Goal: Information Seeking & Learning: Learn about a topic

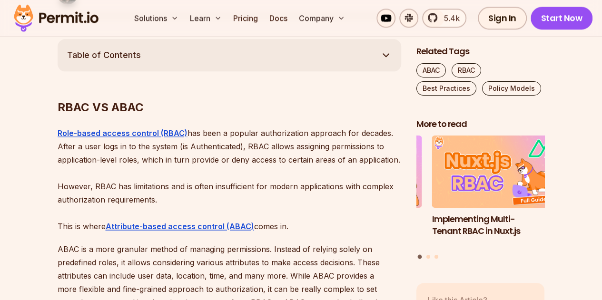
drag, startPoint x: 205, startPoint y: 179, endPoint x: 27, endPoint y: 72, distance: 208.6
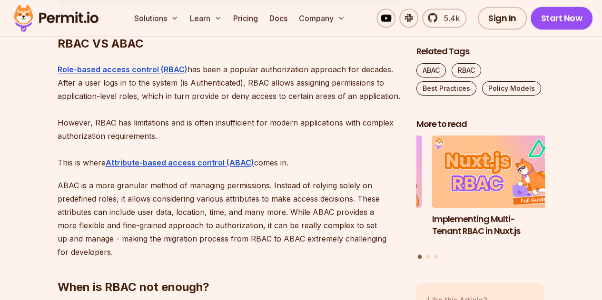
scroll to position [618, 0]
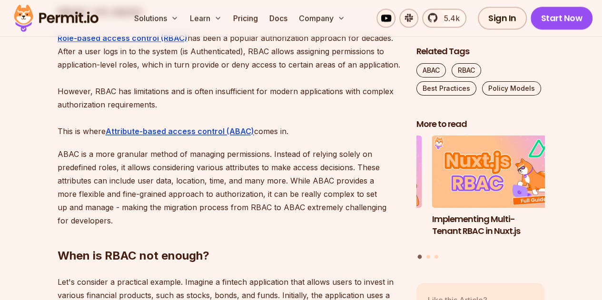
drag, startPoint x: 275, startPoint y: 197, endPoint x: 50, endPoint y: 126, distance: 236.0
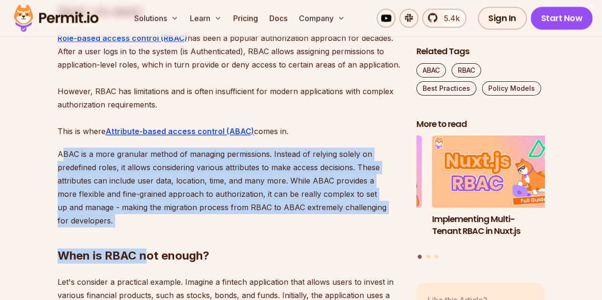
drag, startPoint x: 147, startPoint y: 191, endPoint x: 62, endPoint y: 124, distance: 108.4
click at [61, 147] on p "ABAC is a more granular method of managing permissions. Instead of relying sole…" at bounding box center [229, 187] width 343 height 80
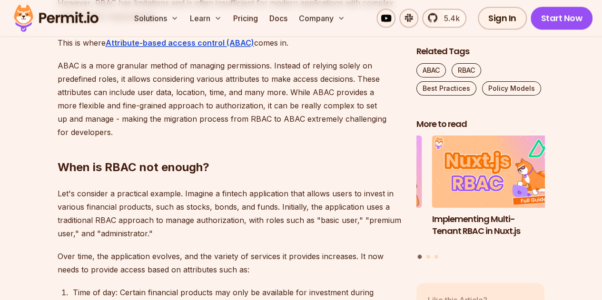
scroll to position [761, 0]
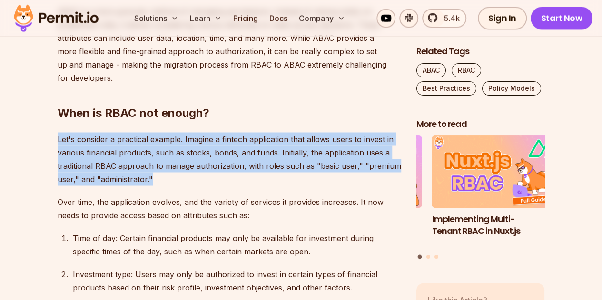
drag, startPoint x: 150, startPoint y: 136, endPoint x: 47, endPoint y: 109, distance: 107.0
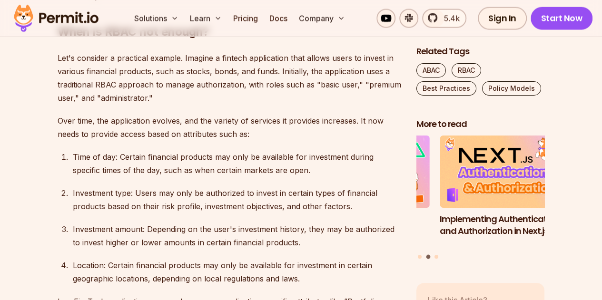
scroll to position [808, 0]
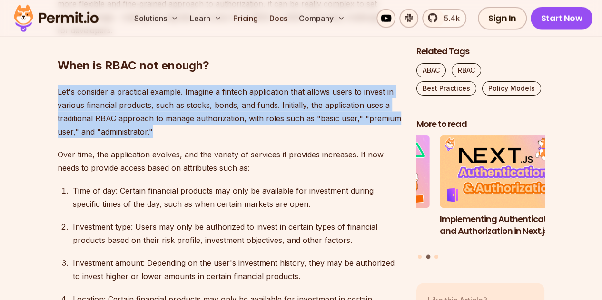
drag, startPoint x: 202, startPoint y: 107, endPoint x: 35, endPoint y: 55, distance: 174.9
click at [107, 107] on p "Let's consider a practical example. Imagine a fintech application that allows u…" at bounding box center [229, 111] width 343 height 53
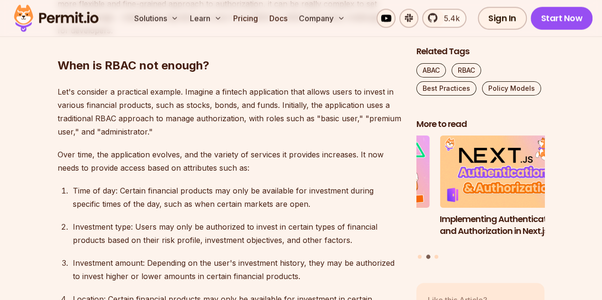
drag, startPoint x: 277, startPoint y: 141, endPoint x: 30, endPoint y: 129, distance: 247.1
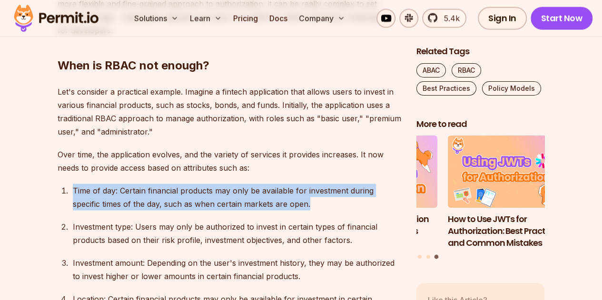
drag, startPoint x: 341, startPoint y: 175, endPoint x: 60, endPoint y: 163, distance: 281.8
click at [60, 184] on ol "Time of day: Certain financial products may only be available for investment du…" at bounding box center [229, 251] width 343 height 135
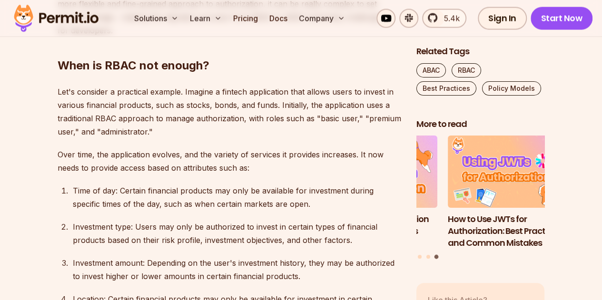
click at [59, 184] on ol "Time of day: Certain financial products may only be available for investment du…" at bounding box center [229, 251] width 343 height 135
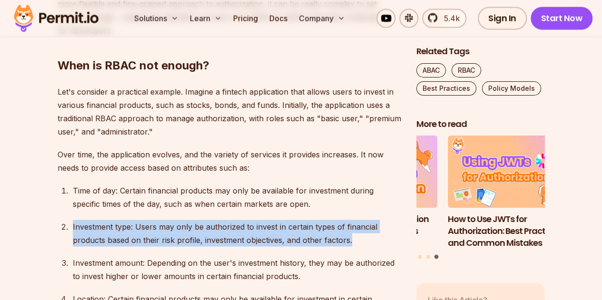
drag, startPoint x: 362, startPoint y: 214, endPoint x: 52, endPoint y: 190, distance: 311.5
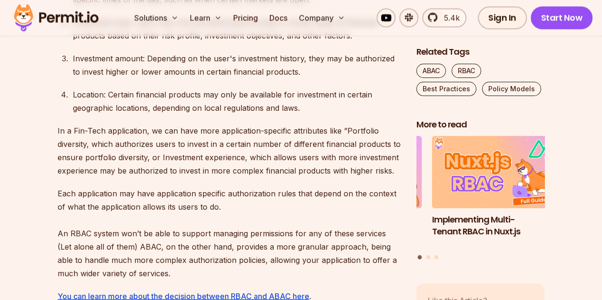
scroll to position [904, 0]
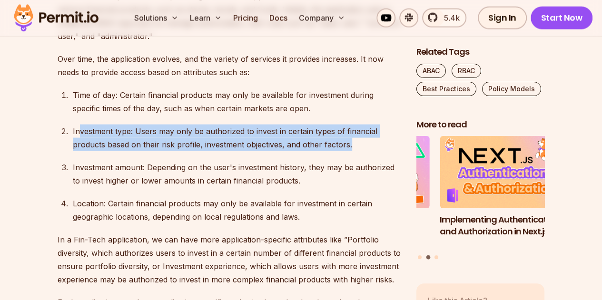
drag, startPoint x: 358, startPoint y: 124, endPoint x: 76, endPoint y: 103, distance: 282.8
click at [76, 125] on p "Investment type: Users may only be authorized to invest in certain types of fin…" at bounding box center [237, 138] width 328 height 27
click at [75, 125] on p "Investment type: Users may only be authorized to invest in certain types of fin…" at bounding box center [237, 138] width 328 height 27
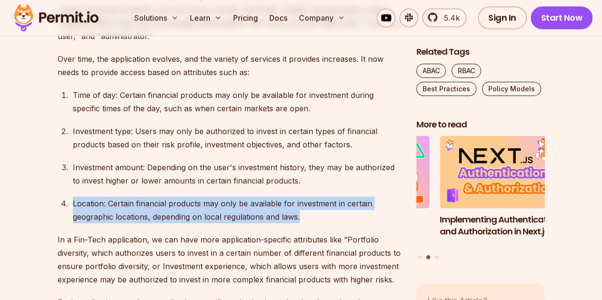
drag, startPoint x: 320, startPoint y: 196, endPoint x: 46, endPoint y: 164, distance: 275.8
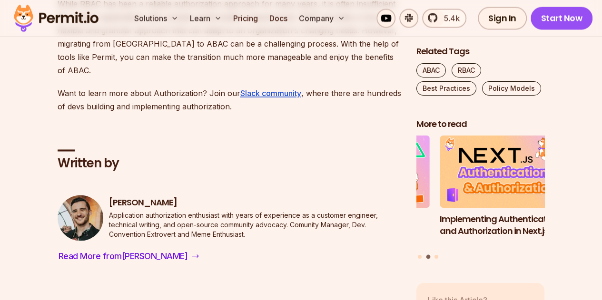
scroll to position [2473, 0]
